Goal: Information Seeking & Learning: Understand process/instructions

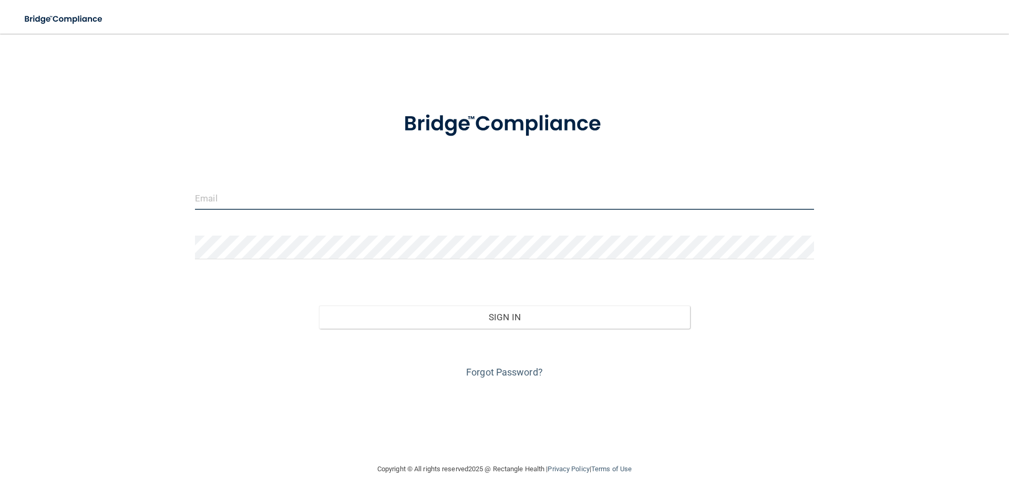
click at [236, 201] on input "email" at bounding box center [504, 198] width 619 height 24
type input "[EMAIL_ADDRESS][DOMAIN_NAME]"
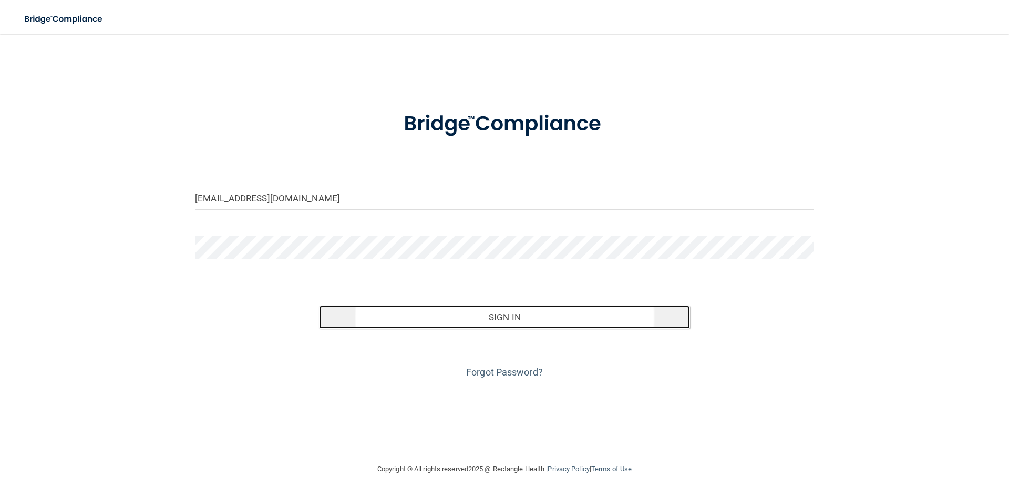
click at [495, 316] on button "Sign In" at bounding box center [504, 316] width 371 height 23
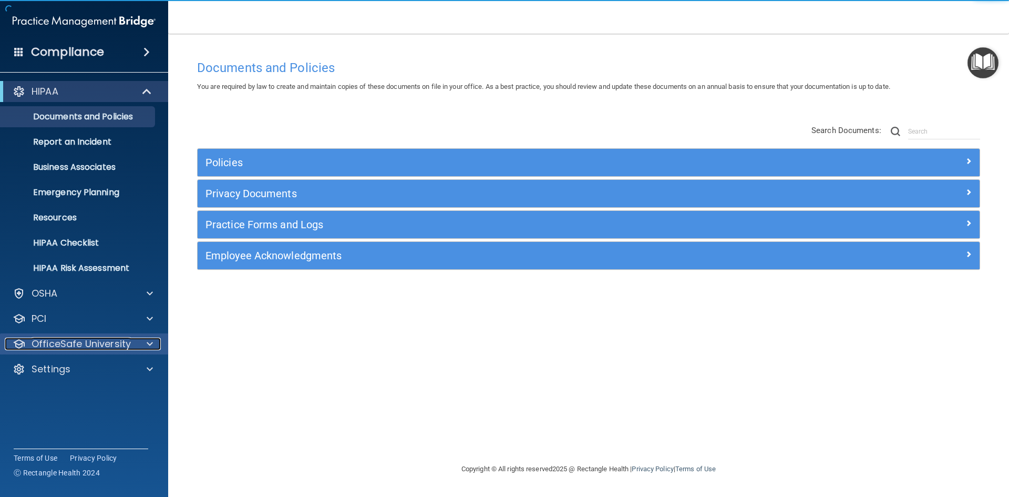
click at [71, 345] on p "OfficeSafe University" at bounding box center [81, 343] width 99 height 13
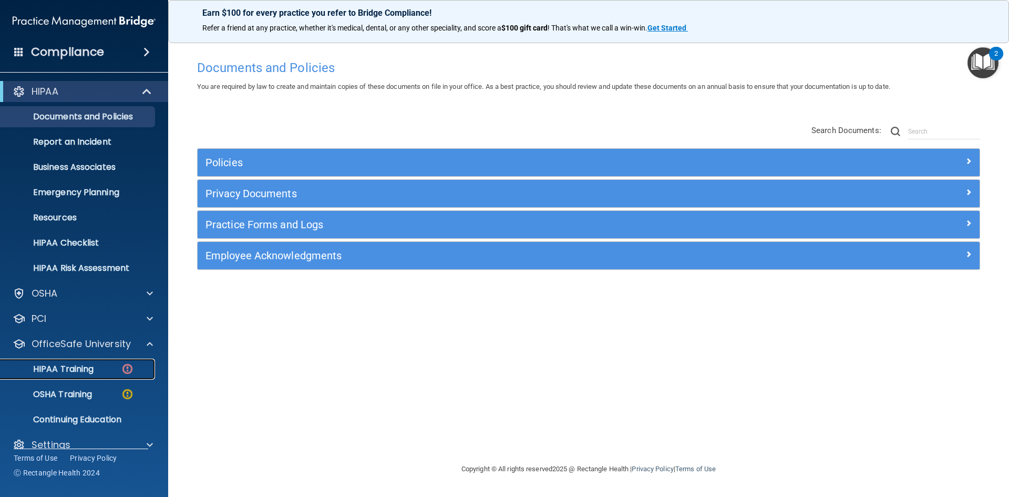
click at [68, 373] on p "HIPAA Training" at bounding box center [50, 369] width 87 height 11
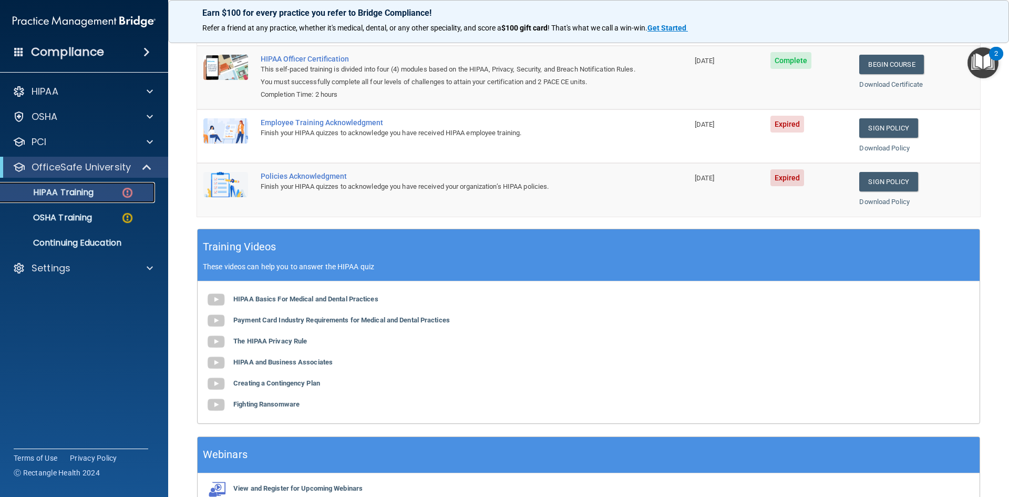
scroll to position [158, 0]
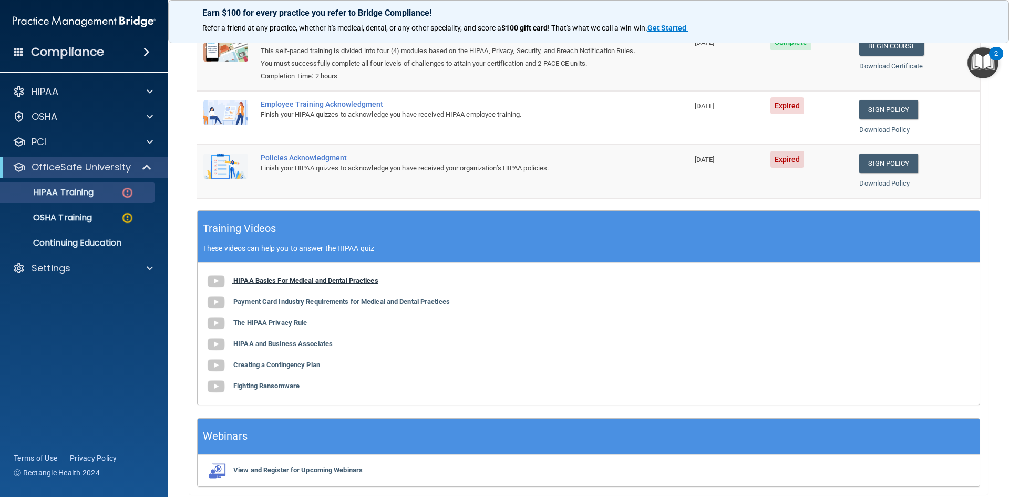
click at [305, 282] on b "HIPAA Basics For Medical and Dental Practices" at bounding box center [305, 280] width 145 height 8
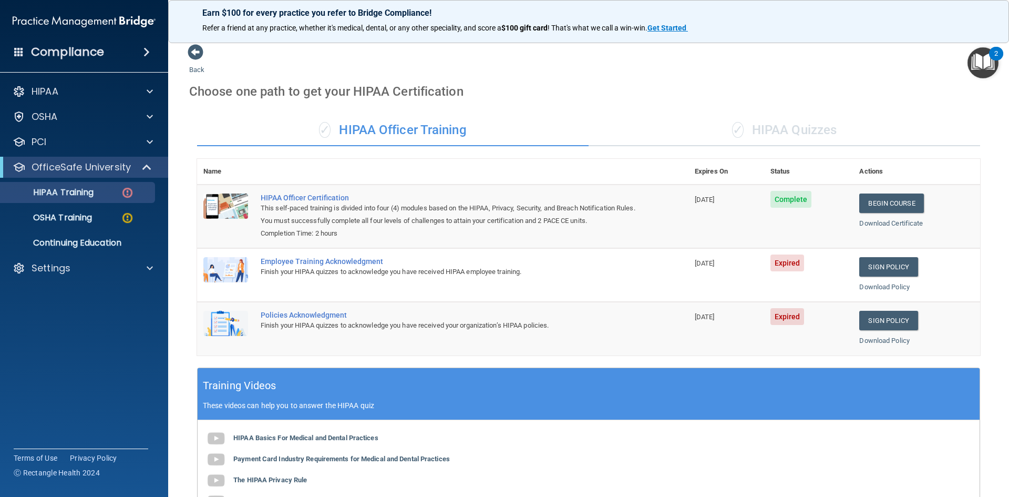
scroll to position [0, 0]
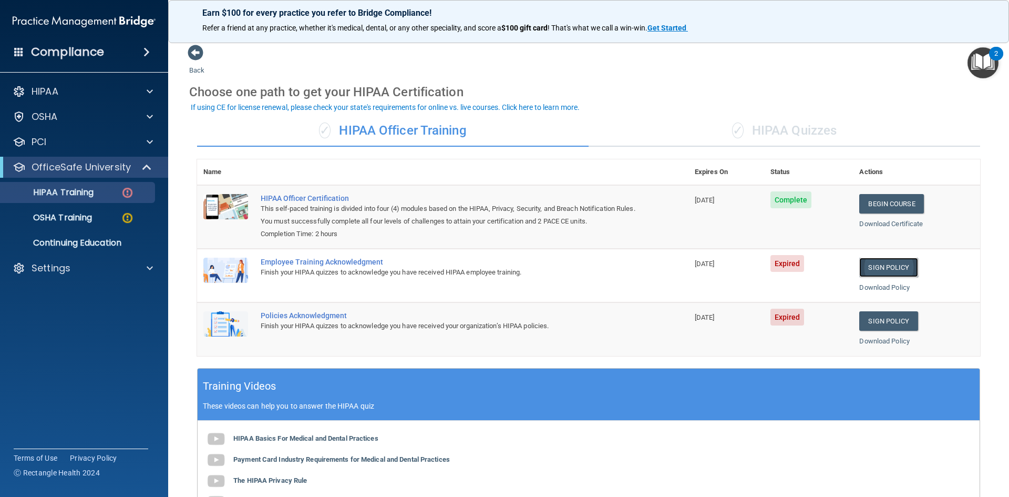
click at [866, 264] on link "Sign Policy" at bounding box center [888, 266] width 58 height 19
click at [879, 286] on link "Download Policy" at bounding box center [884, 287] width 50 height 8
click at [885, 288] on link "Download Policy" at bounding box center [884, 287] width 50 height 8
click at [54, 220] on p "OSHA Training" at bounding box center [49, 217] width 85 height 11
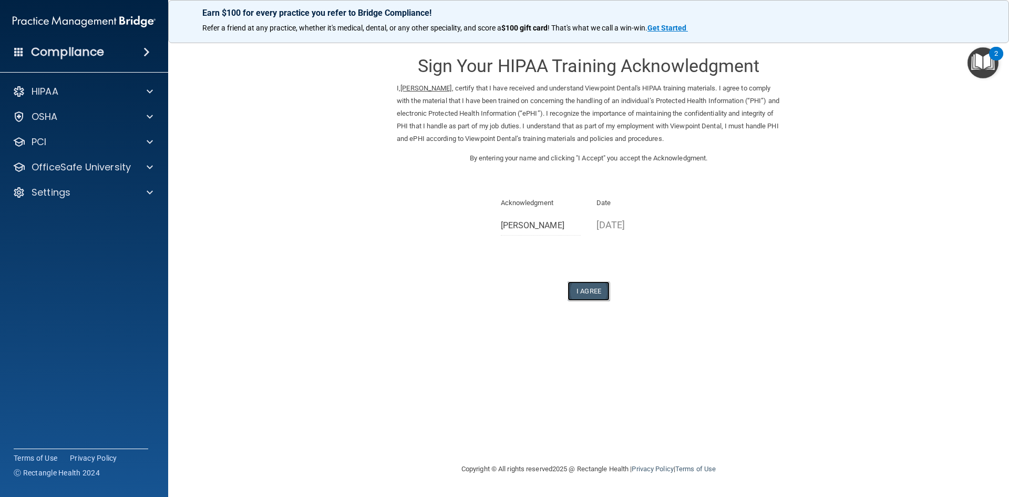
click at [597, 291] on button "I Agree" at bounding box center [588, 290] width 42 height 19
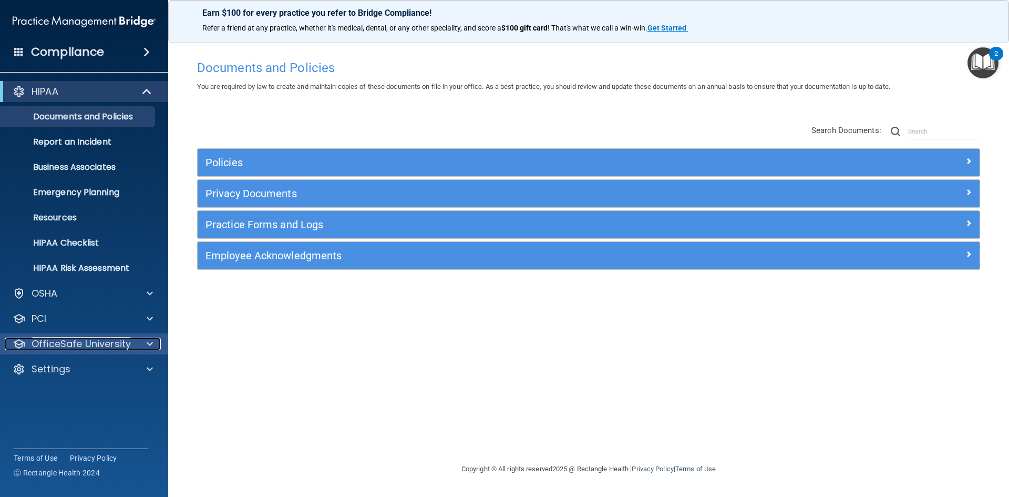
click at [80, 344] on p "OfficeSafe University" at bounding box center [81, 343] width 99 height 13
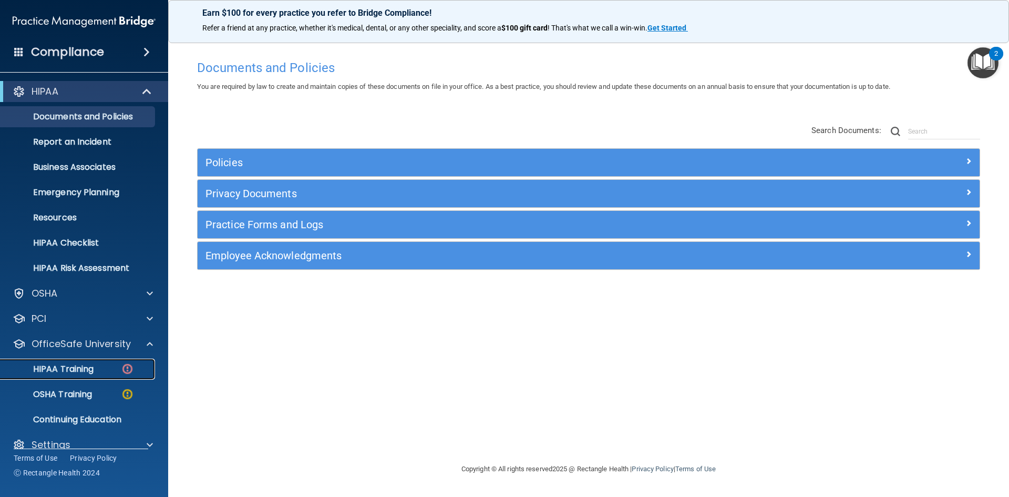
click at [80, 371] on p "HIPAA Training" at bounding box center [50, 369] width 87 height 11
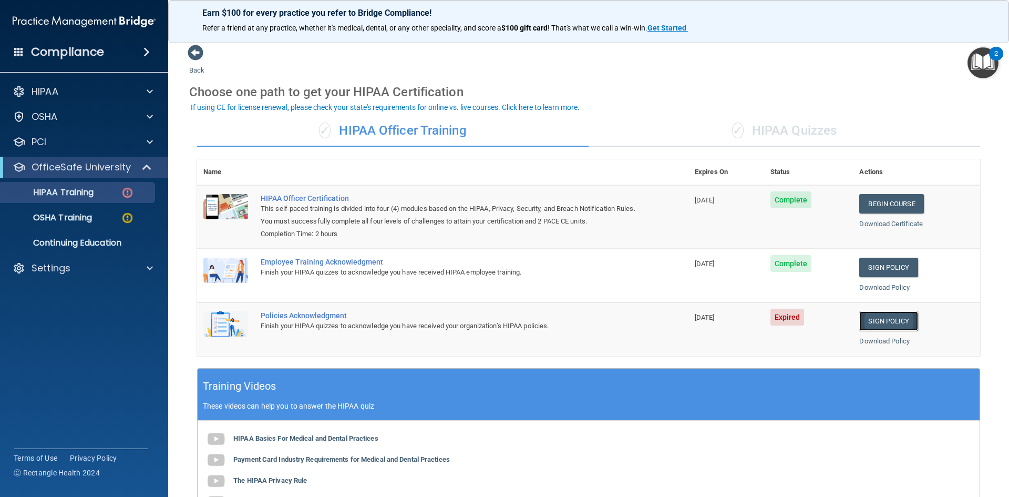
click at [888, 319] on link "Sign Policy" at bounding box center [888, 320] width 58 height 19
click at [882, 340] on link "Download Policy" at bounding box center [884, 341] width 50 height 8
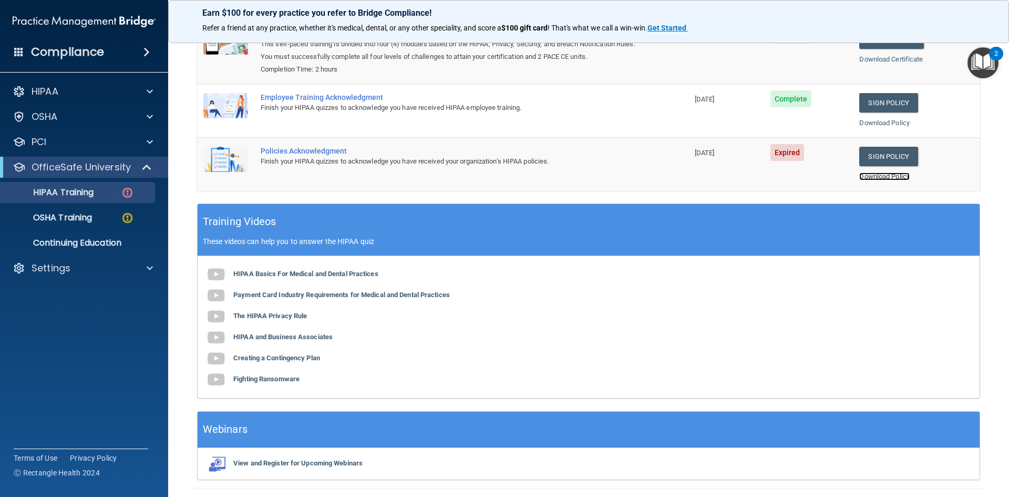
scroll to position [146, 0]
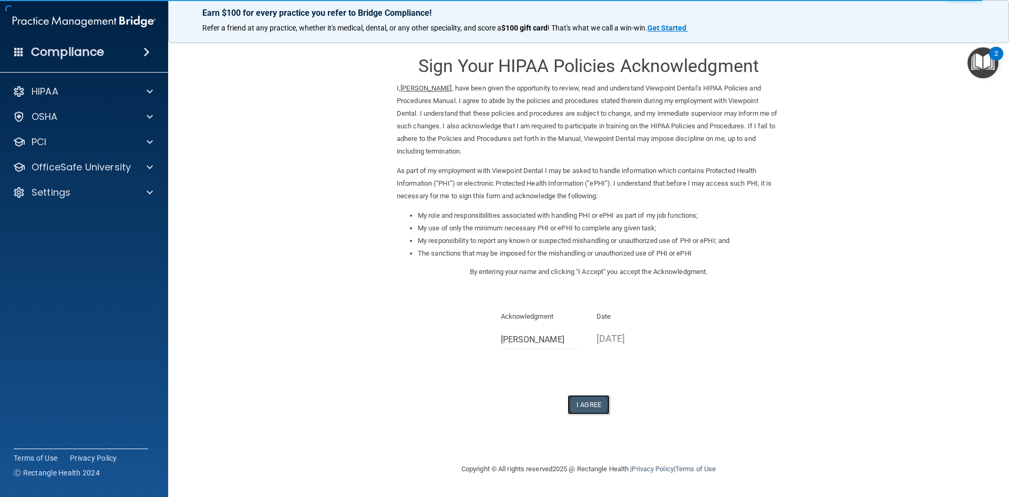
click at [591, 404] on button "I Agree" at bounding box center [588, 404] width 42 height 19
